Goal: Navigation & Orientation: Find specific page/section

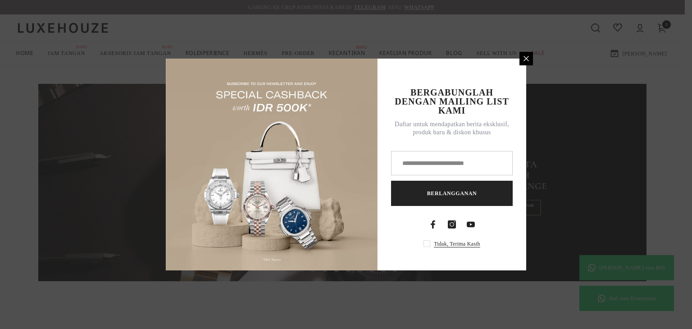
click at [528, 57] on icon at bounding box center [525, 58] width 5 height 5
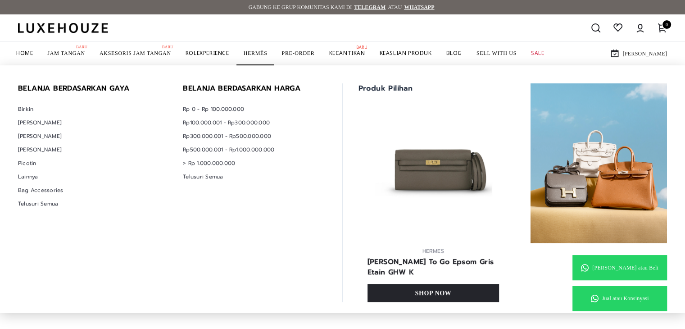
click at [275, 54] on link "HERMÈS" at bounding box center [255, 53] width 38 height 23
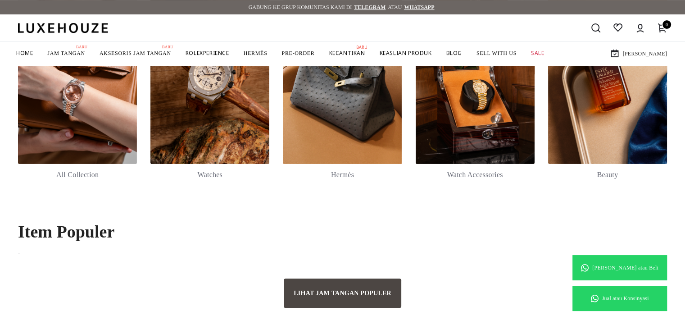
scroll to position [263, 0]
